Goal: Task Accomplishment & Management: Complete application form

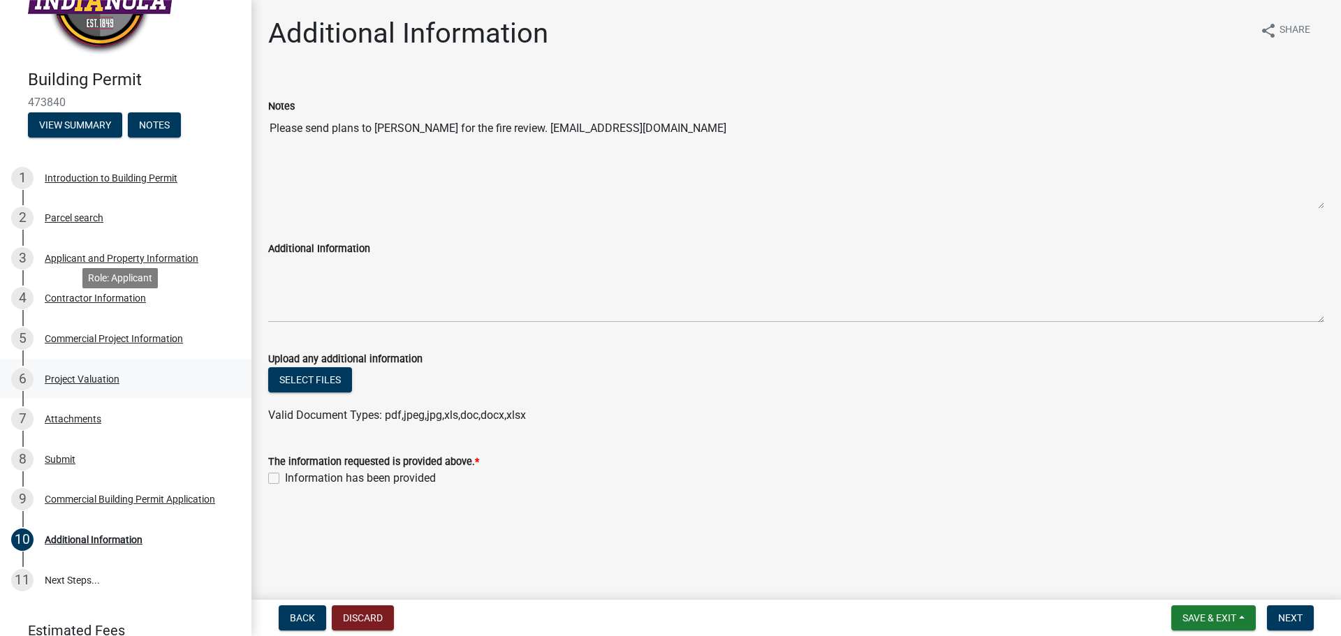
scroll to position [124, 0]
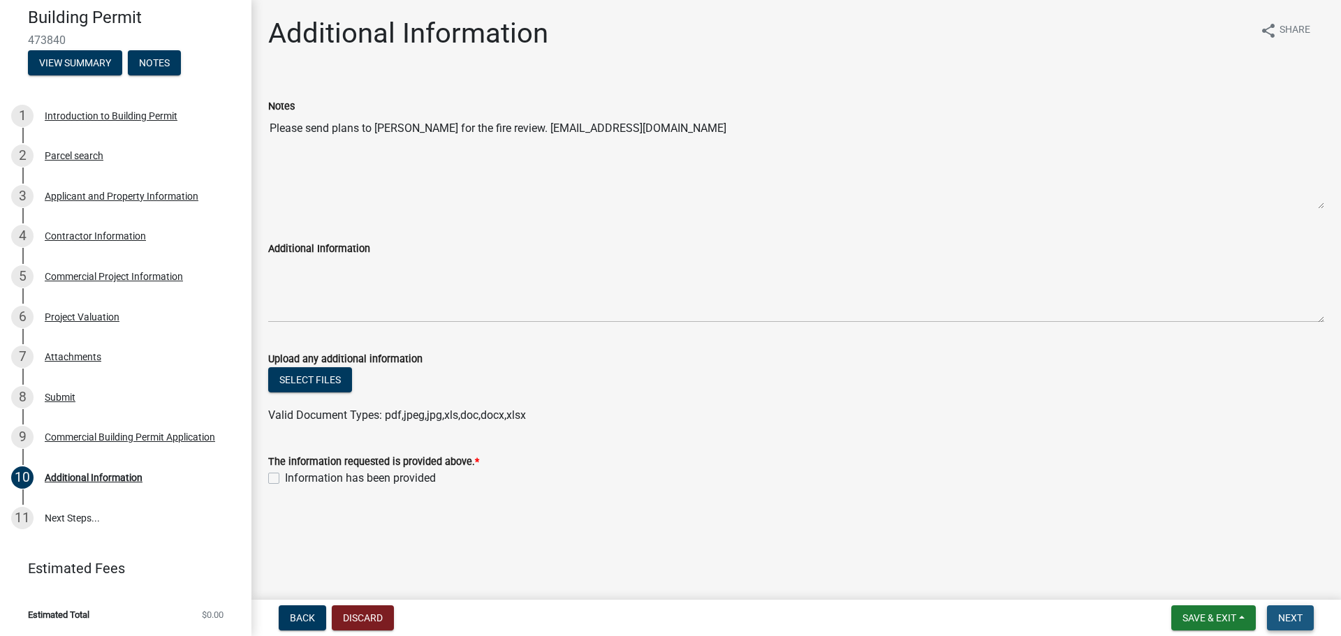
click at [1293, 608] on button "Next" at bounding box center [1290, 618] width 47 height 25
click at [285, 474] on label "Information has been provided" at bounding box center [360, 478] width 151 height 17
click at [285, 474] on input "Information has been provided" at bounding box center [289, 474] width 9 height 9
checkbox input "true"
click at [1275, 623] on button "Next" at bounding box center [1290, 618] width 47 height 25
